Goal: Task Accomplishment & Management: Complete application form

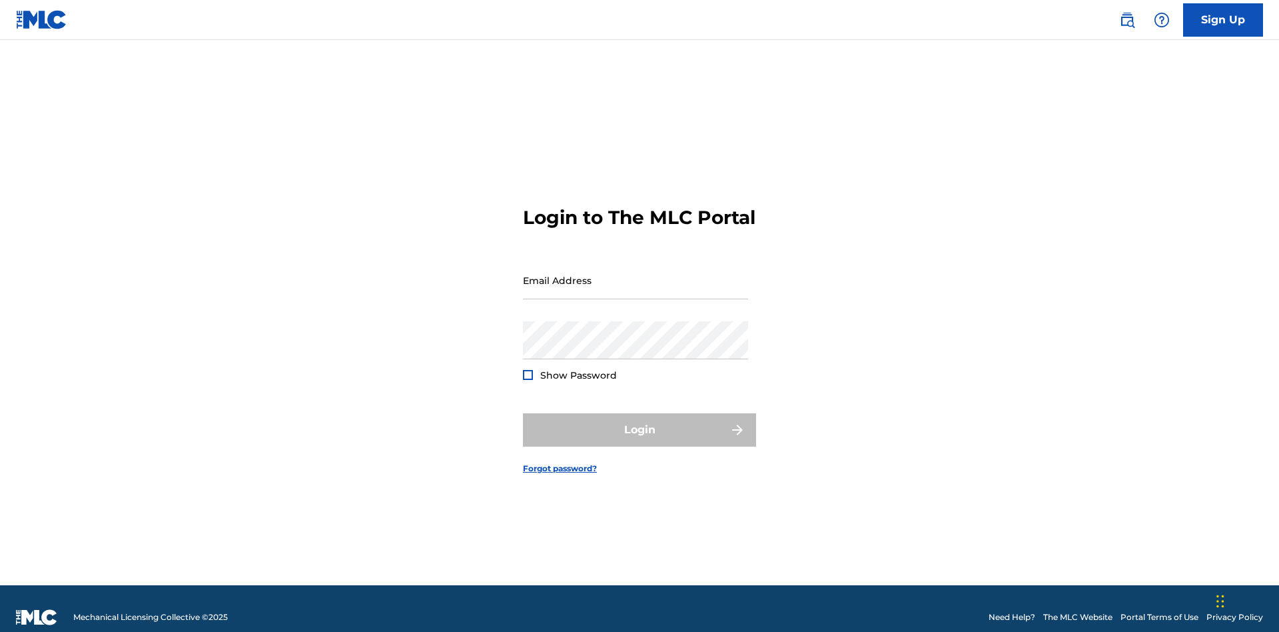
scroll to position [17, 0]
click at [636, 274] on input "Email Address" at bounding box center [635, 280] width 225 height 38
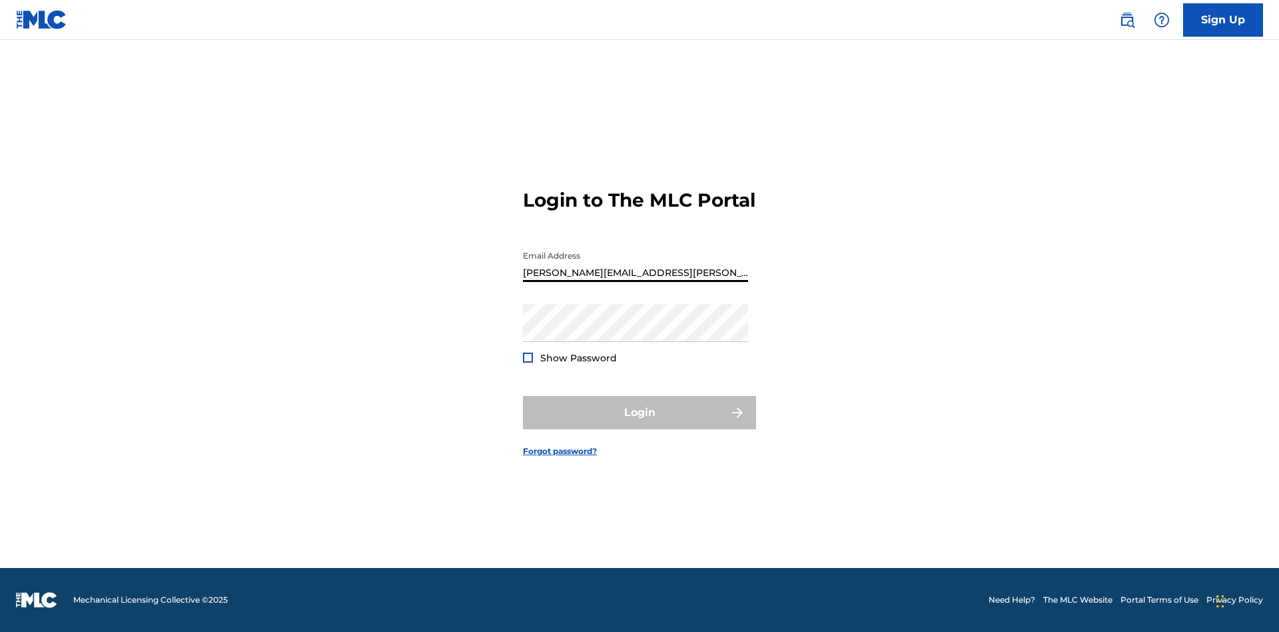
type input "Krystal.Ribble@themlc.com"
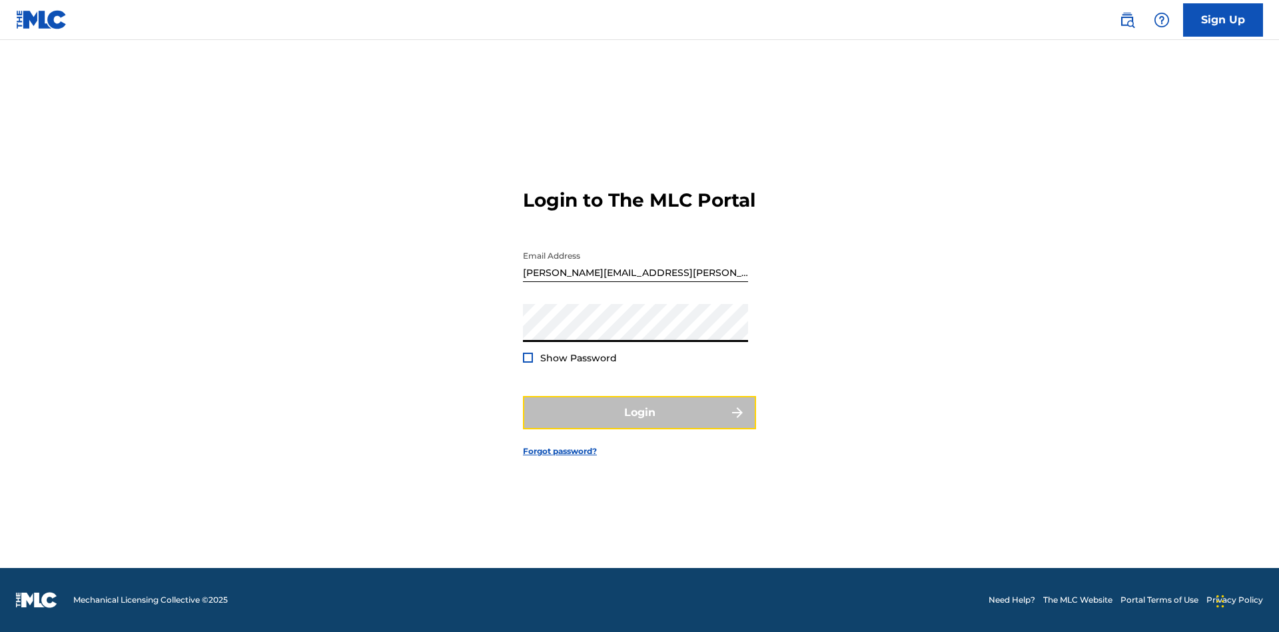
click at [640, 424] on button "Login" at bounding box center [639, 412] width 233 height 33
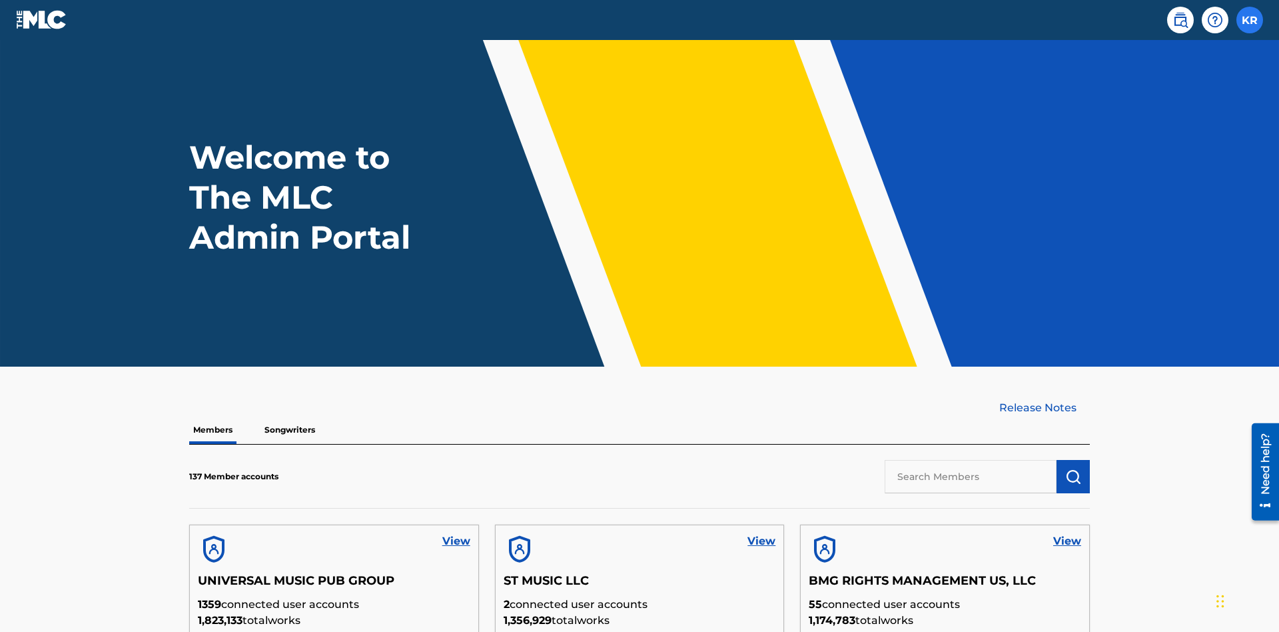
click at [1250, 19] on label at bounding box center [1250, 20] width 27 height 27
click at [1250, 20] on input "KR Krystal Ribble krystal.ribble@themlc.com Profile Log out" at bounding box center [1250, 20] width 0 height 0
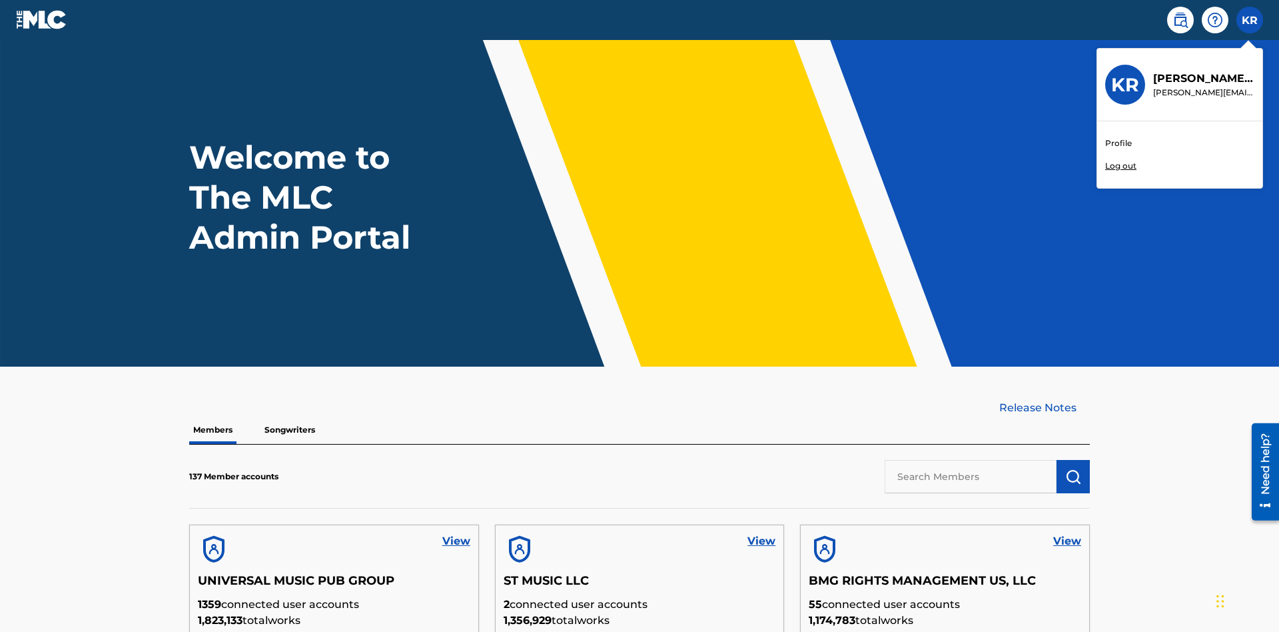
click at [1118, 143] on link "Profile" at bounding box center [1118, 143] width 27 height 12
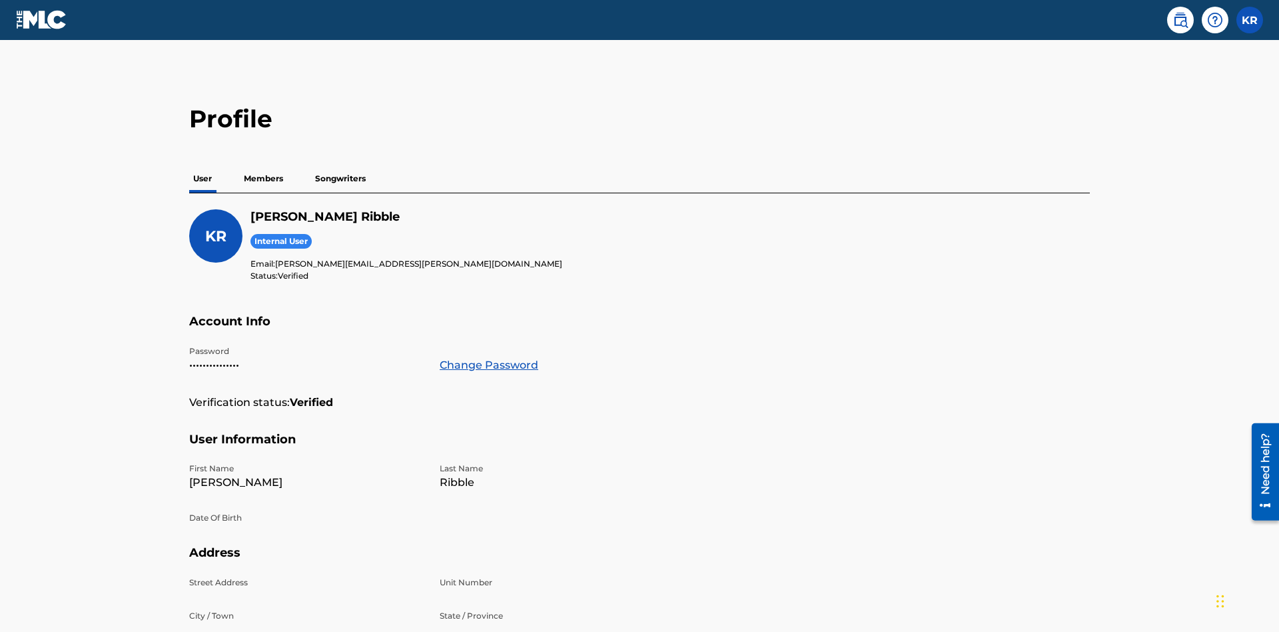
click at [264, 165] on p "Members" at bounding box center [263, 179] width 47 height 28
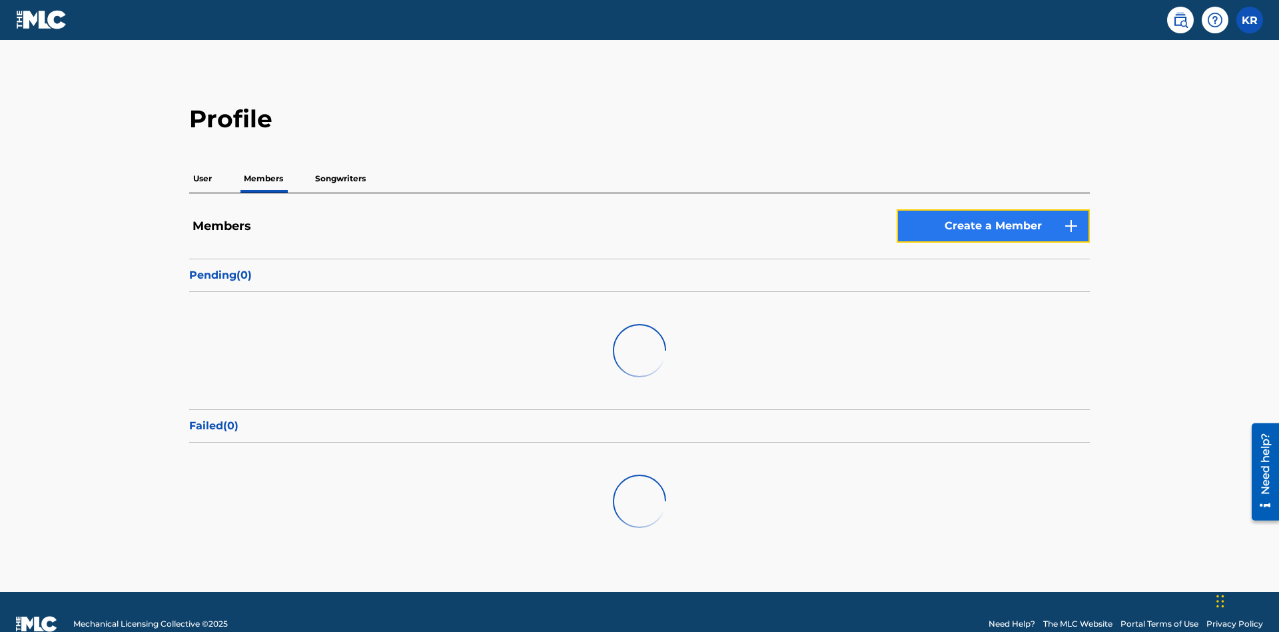
click at [993, 209] on link "Create a Member" at bounding box center [993, 225] width 193 height 33
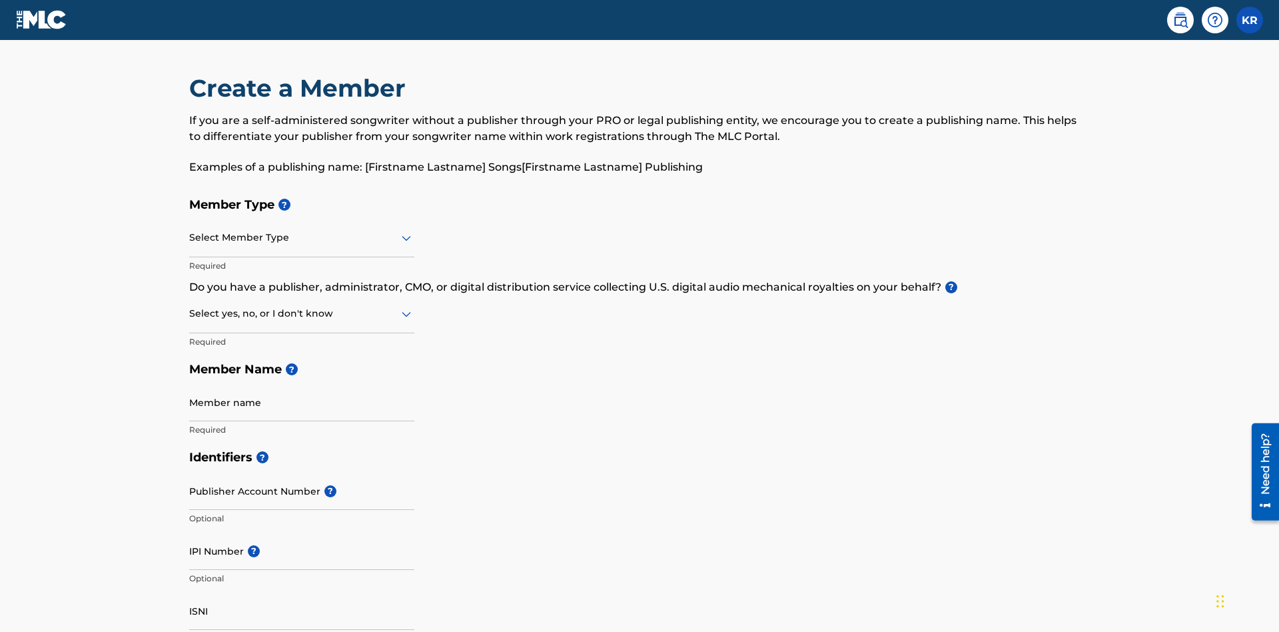
click at [190, 231] on input "text" at bounding box center [190, 238] width 3 height 14
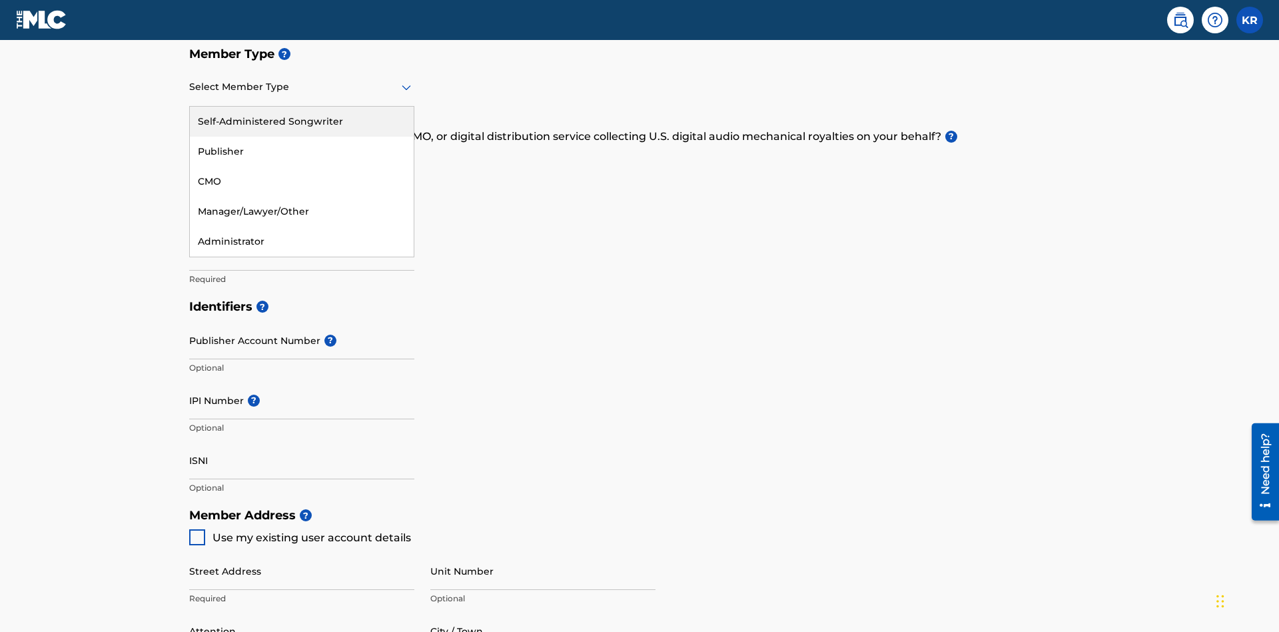
click at [302, 121] on div "Self-Administered Songwriter" at bounding box center [302, 122] width 224 height 30
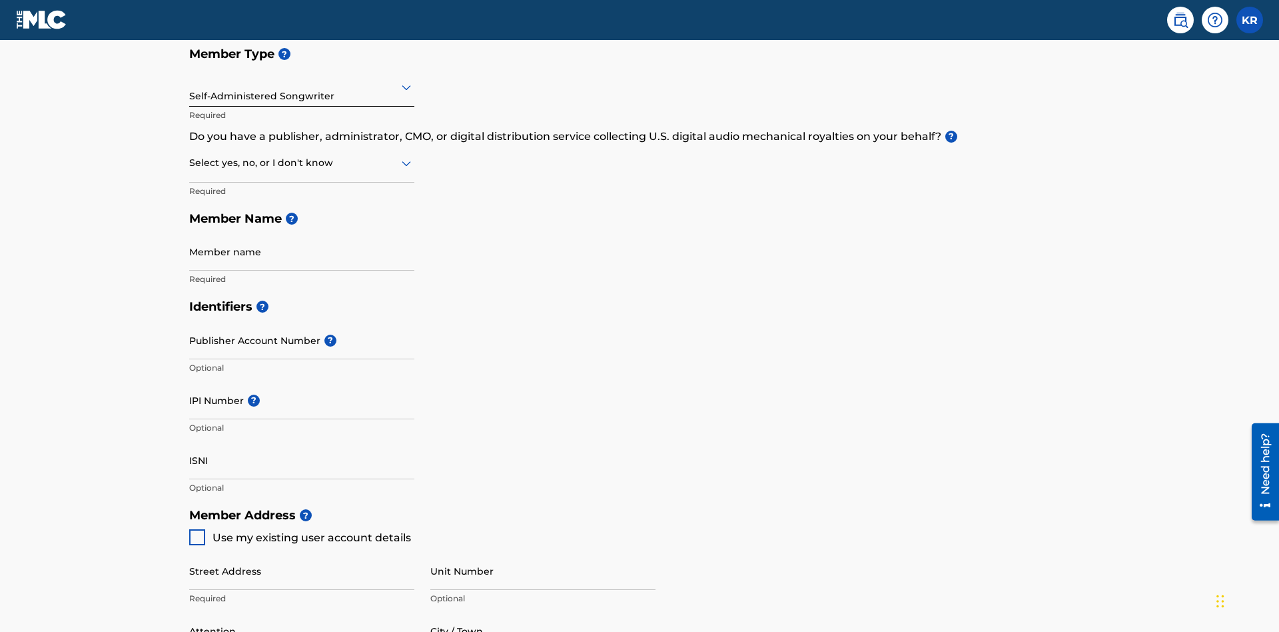
click at [190, 156] on input "text" at bounding box center [190, 163] width 3 height 14
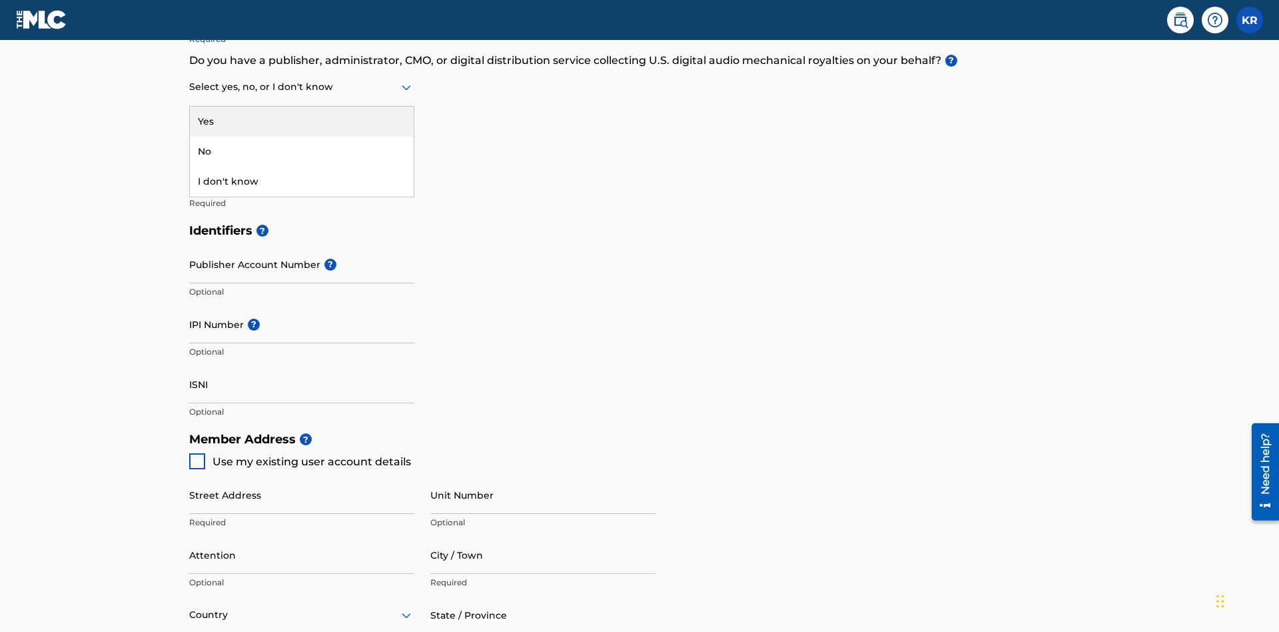
click at [302, 151] on div "No" at bounding box center [302, 152] width 224 height 30
click at [302, 157] on input "Member name" at bounding box center [301, 176] width 225 height 38
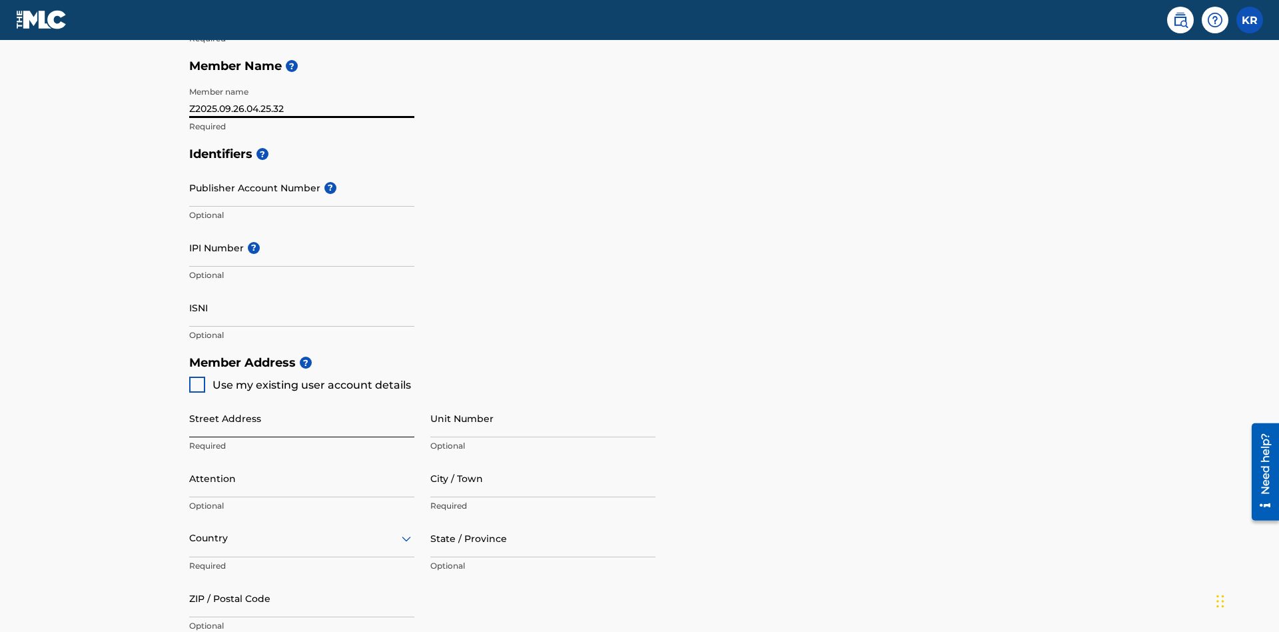
type input "Z2025.09.26.04.25.32"
click at [302, 399] on input "Street Address" at bounding box center [301, 418] width 225 height 38
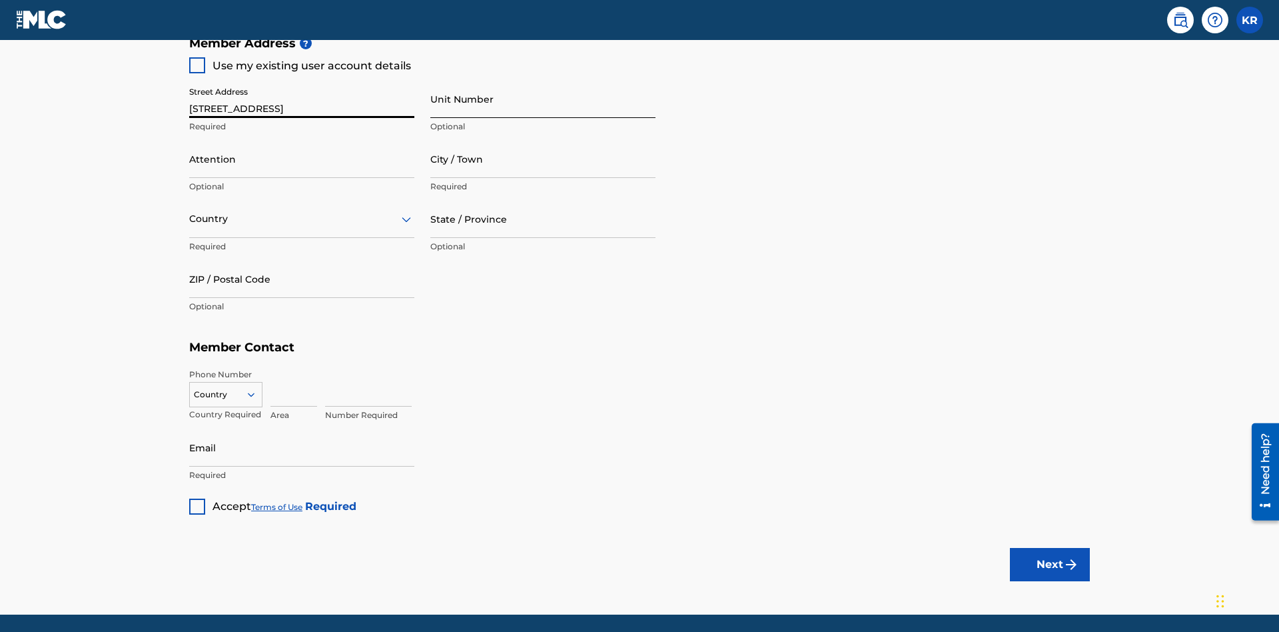
type input "123 Main St"
click at [543, 99] on input "Unit Number" at bounding box center [542, 99] width 225 height 38
type input "Unit A"
click at [302, 140] on input "Attention" at bounding box center [301, 159] width 225 height 38
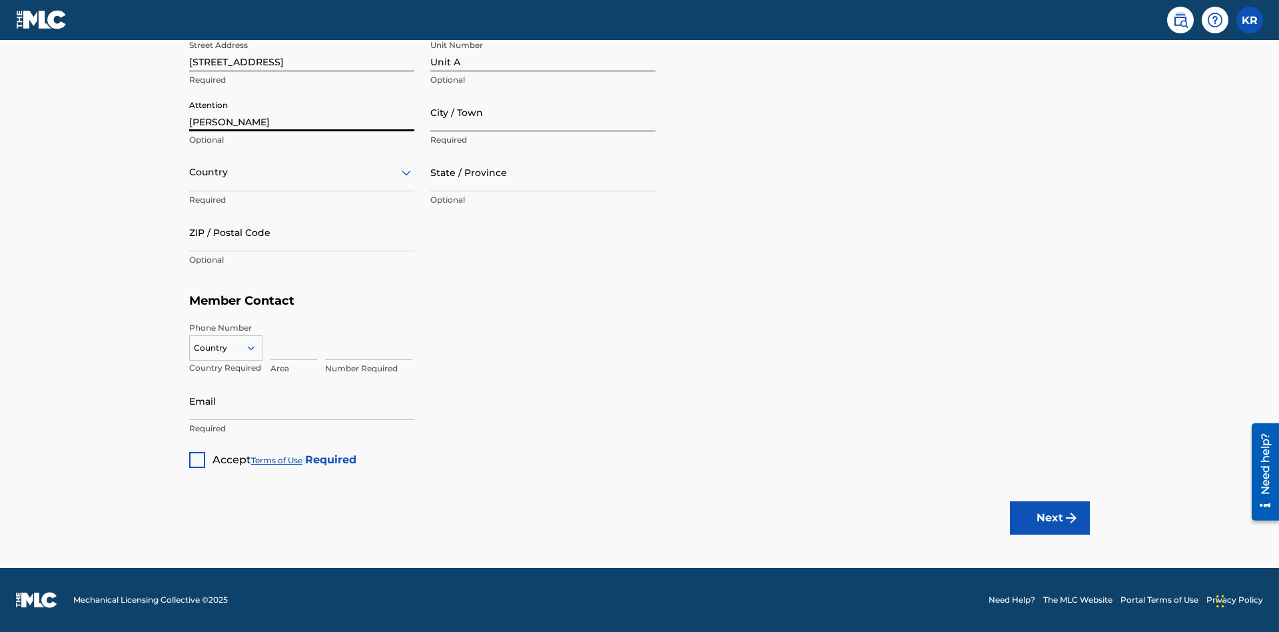
type input "Steve"
click at [543, 112] on input "City / Town" at bounding box center [542, 112] width 225 height 38
type input "London"
click at [190, 172] on input "text" at bounding box center [190, 172] width 3 height 14
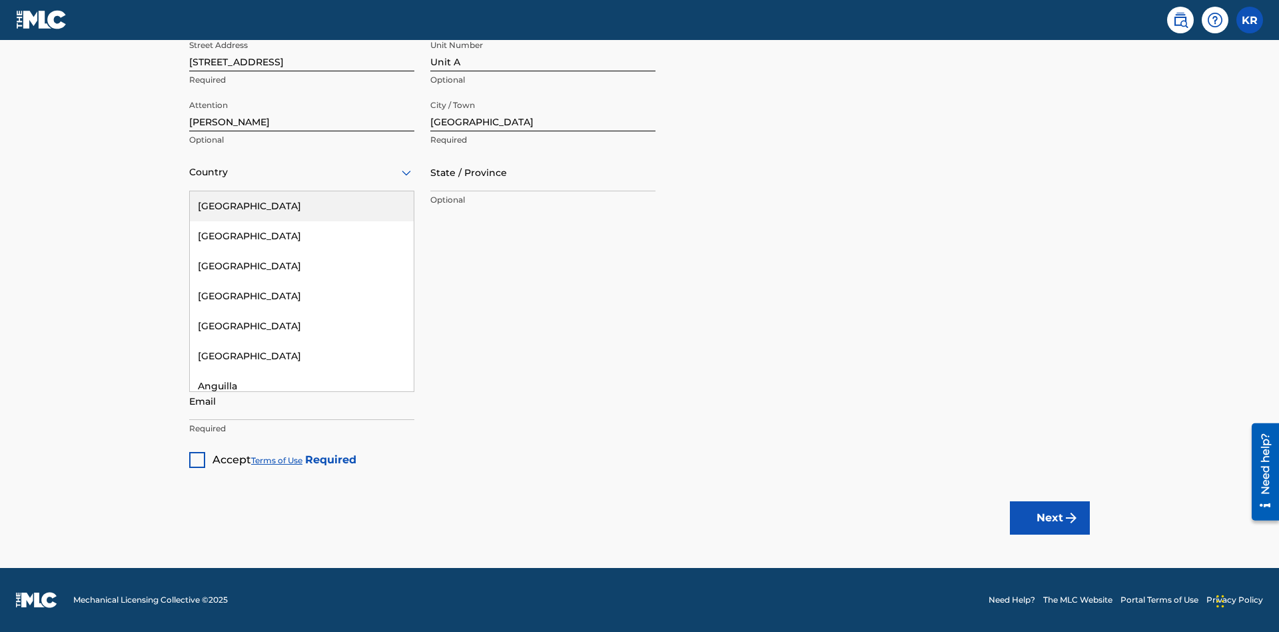
click at [302, 206] on div "United States" at bounding box center [302, 206] width 224 height 30
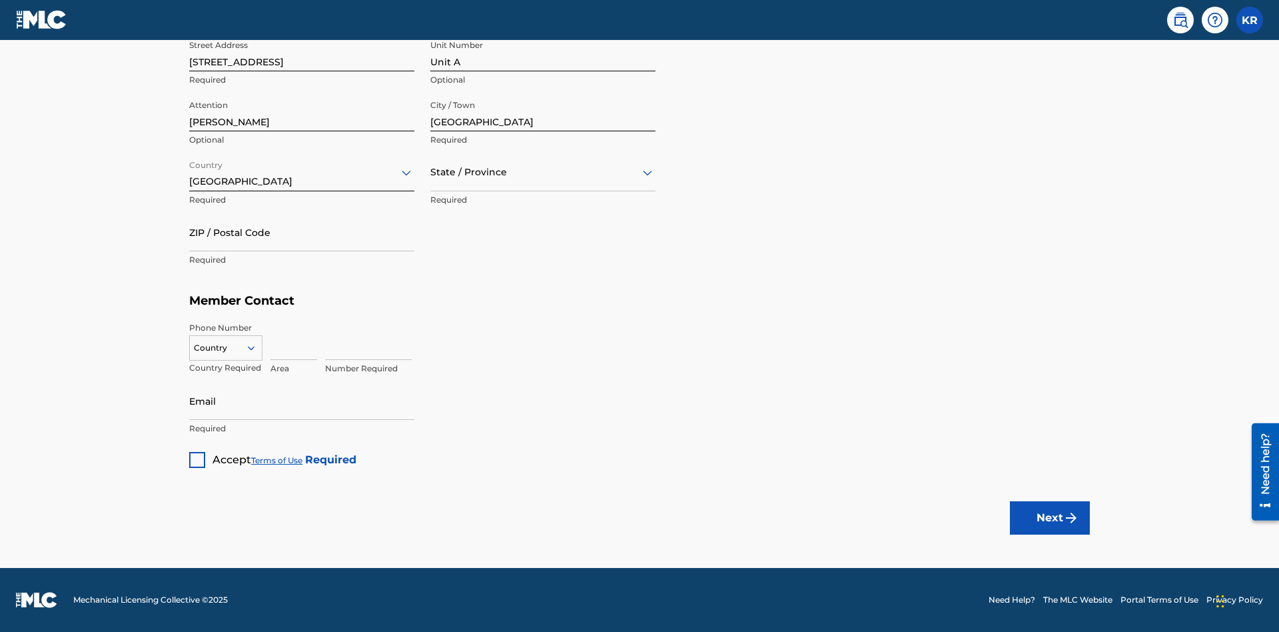
click at [431, 172] on input "text" at bounding box center [431, 172] width 3 height 14
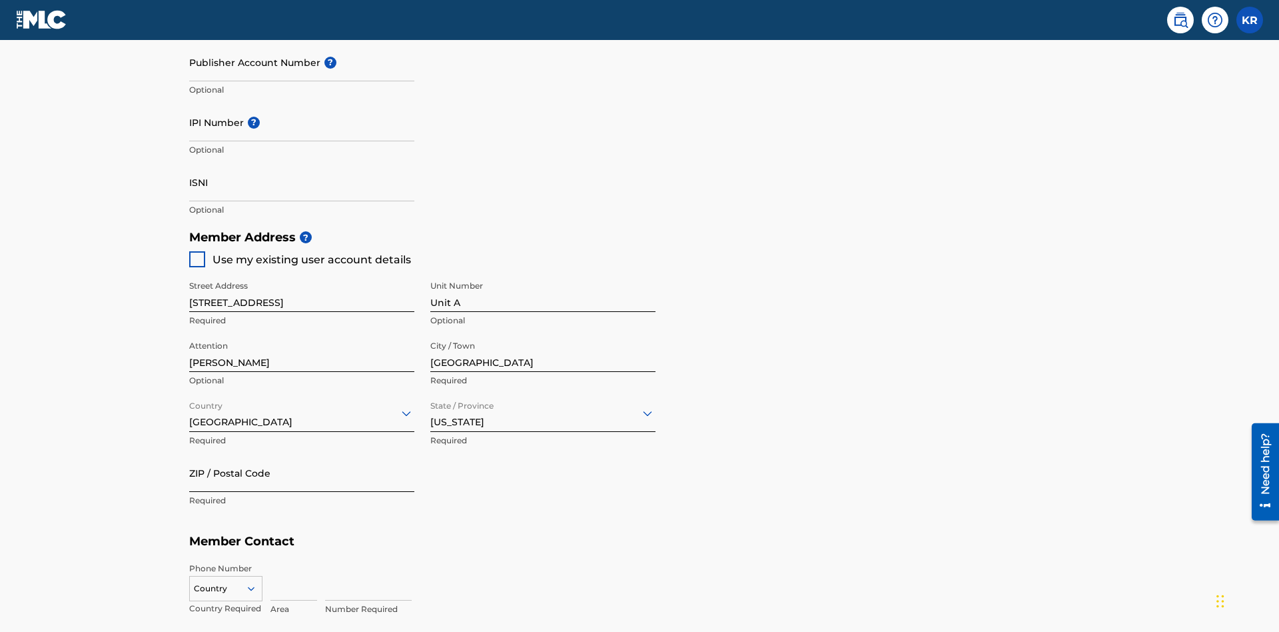
click at [302, 454] on input "ZIP / Postal Code" at bounding box center [301, 473] width 225 height 38
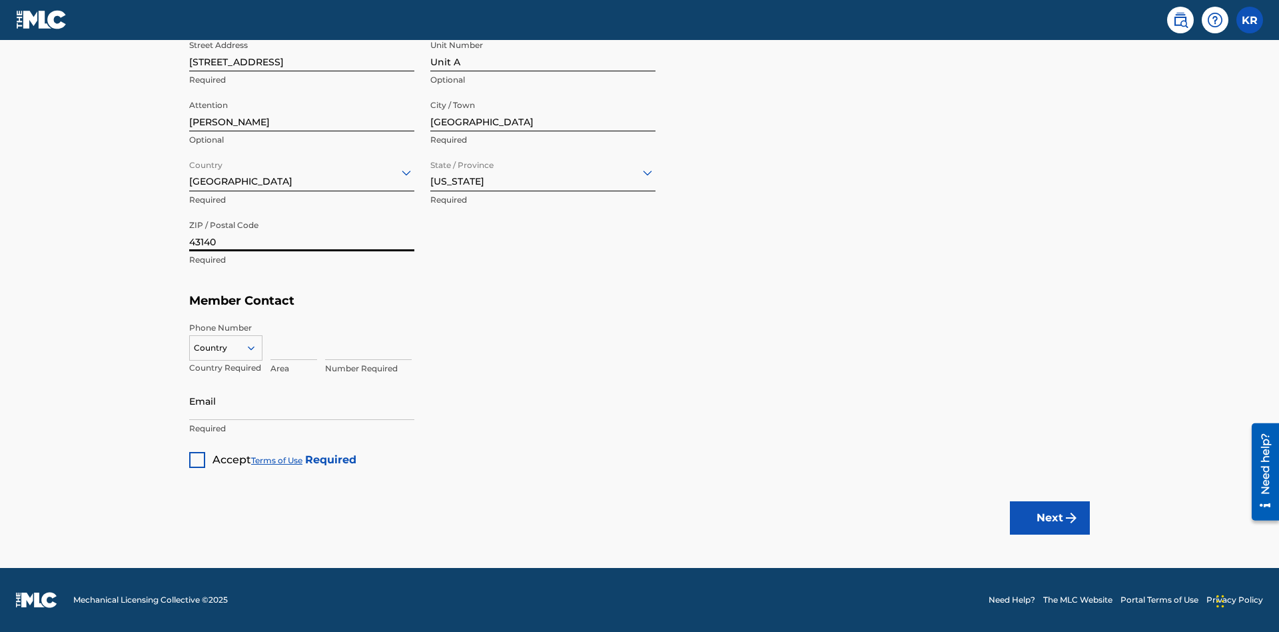
type input "43140"
click at [257, 347] on icon at bounding box center [251, 348] width 12 height 12
click at [226, 368] on div "US, CA +1" at bounding box center [226, 381] width 72 height 52
click at [294, 340] on input at bounding box center [294, 341] width 47 height 38
type input "740"
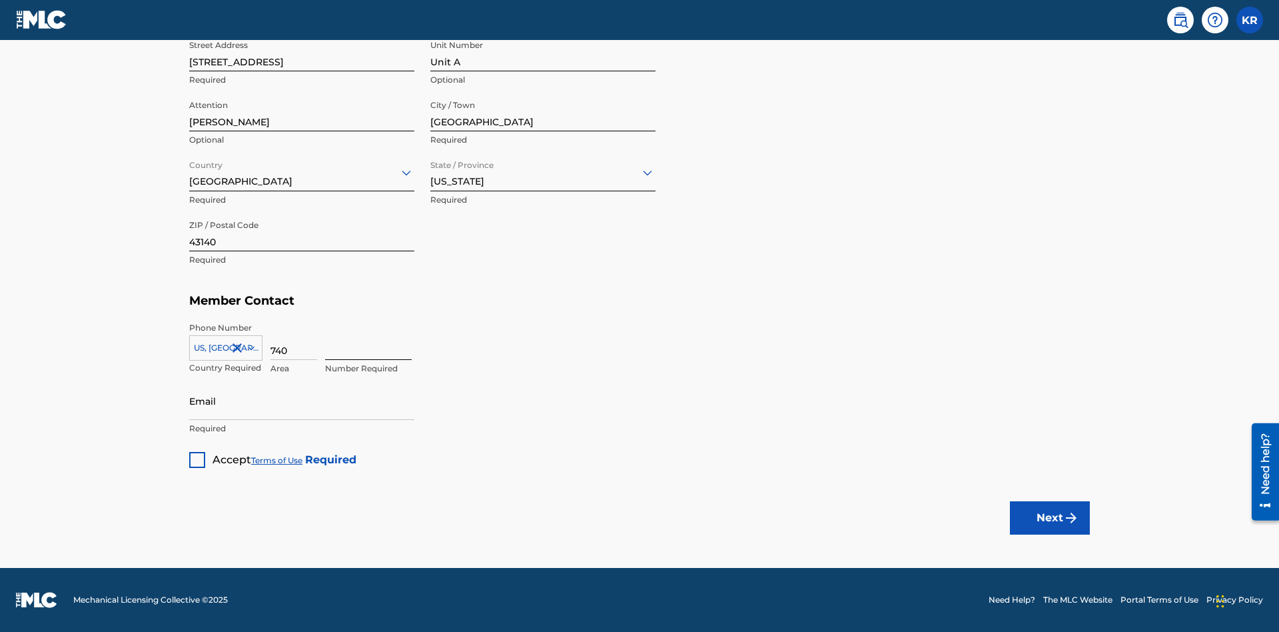
click at [368, 340] on input at bounding box center [368, 341] width 87 height 38
type input "8675309"
click at [302, 400] on input "Email" at bounding box center [301, 401] width 225 height 38
type input "SteveMiller@email.com"
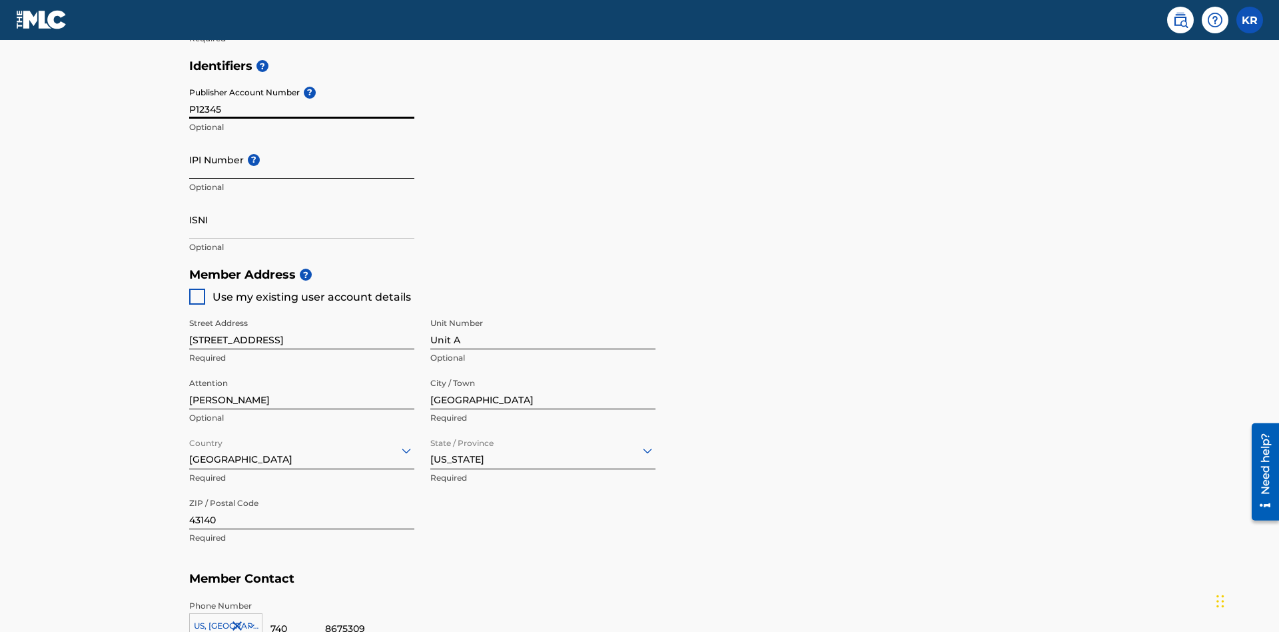
type input "P12345"
click at [302, 141] on input "IPI Number ?" at bounding box center [301, 160] width 225 height 38
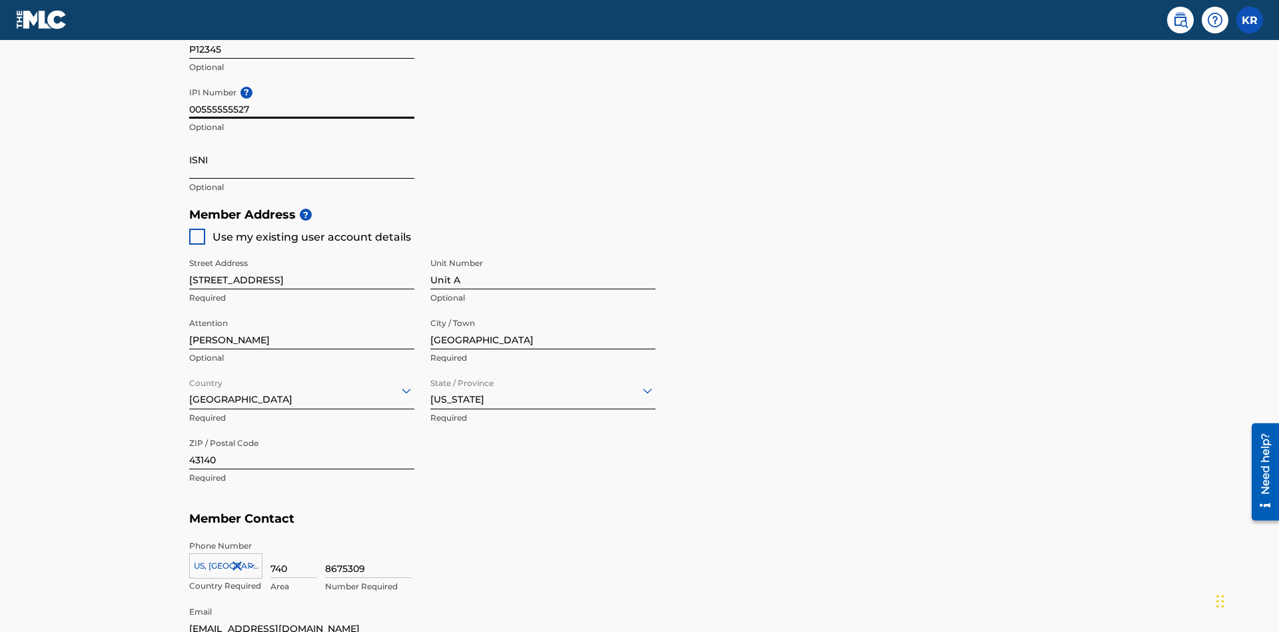
type input "00555555527"
click at [302, 141] on input "ISNI" at bounding box center [301, 160] width 225 height 38
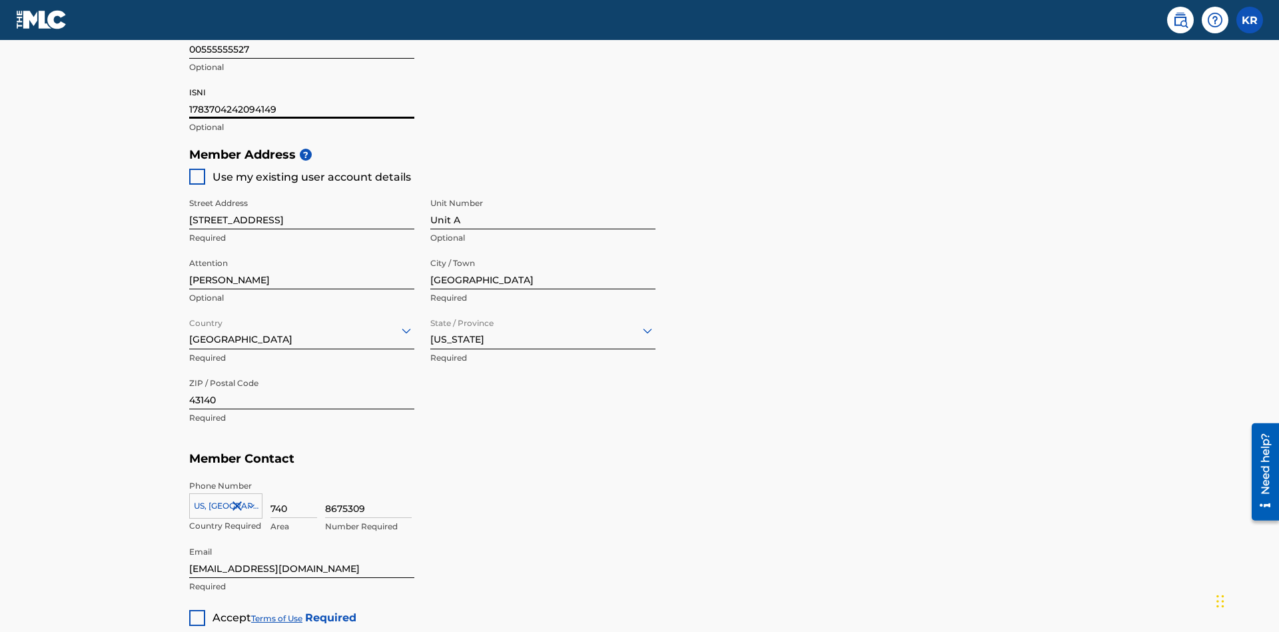
type input "1783704242094149"
click at [197, 610] on div at bounding box center [197, 618] width 16 height 16
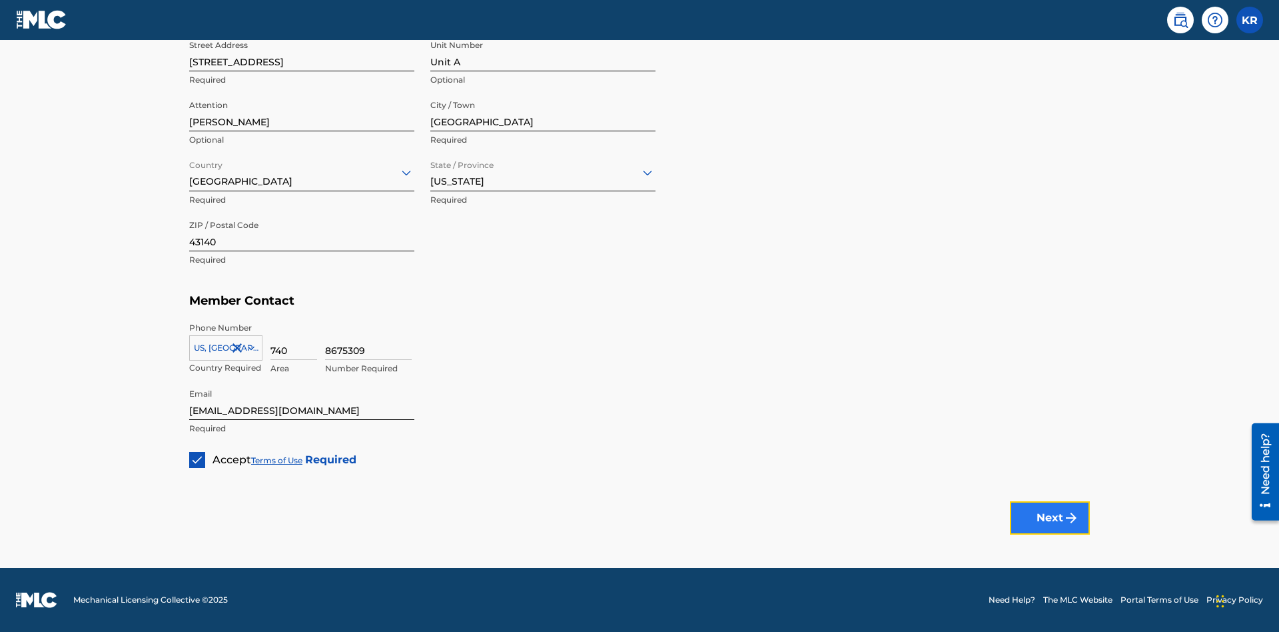
click at [1050, 517] on button "Next" at bounding box center [1050, 517] width 80 height 33
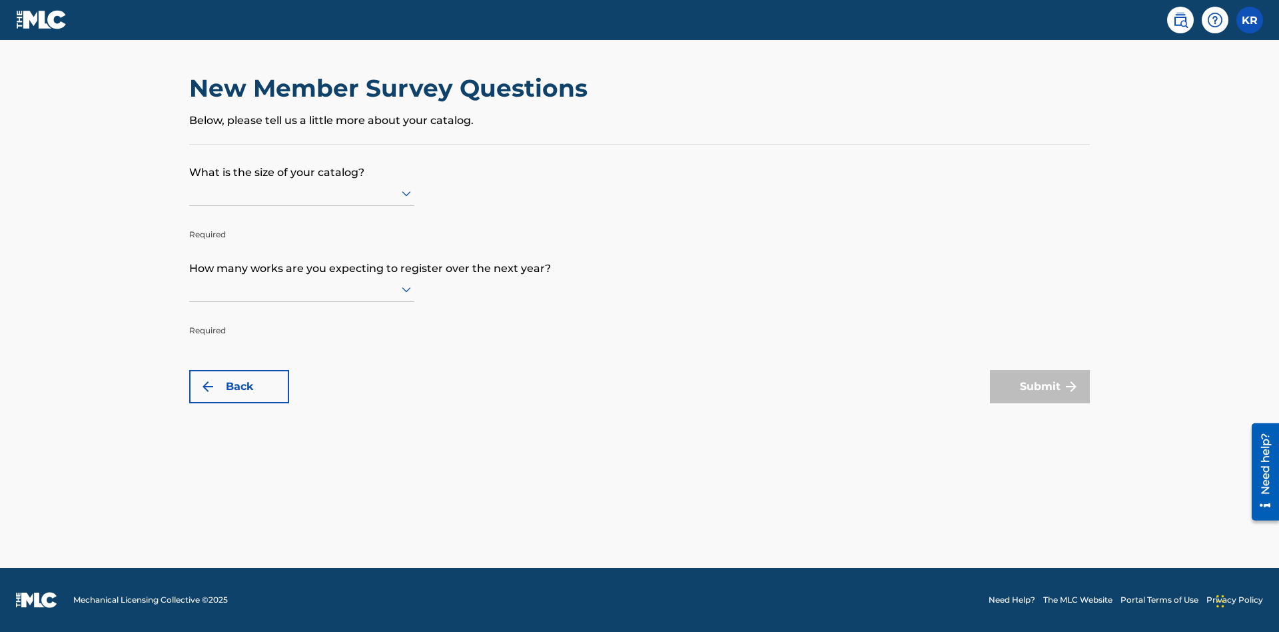
click at [190, 193] on input "text" at bounding box center [190, 193] width 3 height 14
